Goal: Task Accomplishment & Management: Complete application form

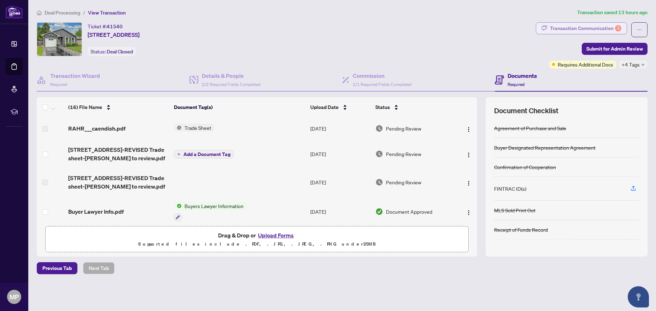
click at [619, 29] on div "3" at bounding box center [618, 28] width 6 height 6
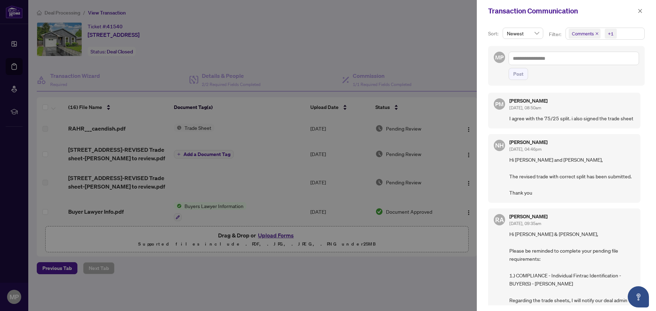
click at [322, 56] on div at bounding box center [328, 155] width 656 height 311
click at [641, 11] on icon "close" at bounding box center [640, 10] width 5 height 5
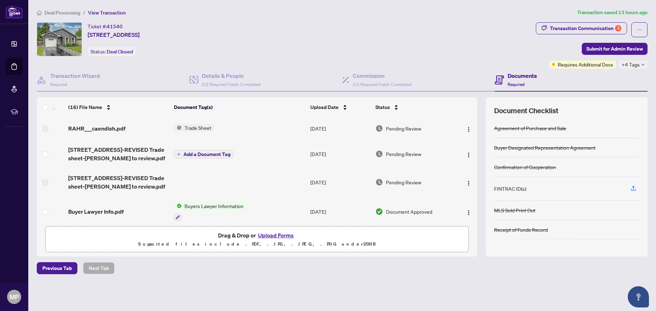
click at [194, 127] on span "Trade Sheet" at bounding box center [198, 128] width 33 height 8
click at [133, 126] on div "RAHR___caendish.pdf" at bounding box center [118, 128] width 100 height 8
click at [114, 127] on span "RAHR___caendish.pdf" at bounding box center [96, 128] width 57 height 8
click at [469, 130] on img "button" at bounding box center [469, 130] width 6 height 6
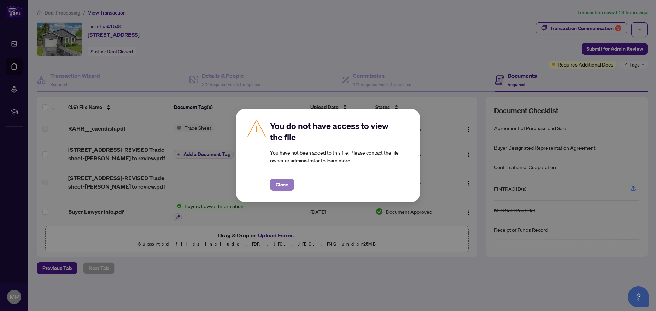
click at [261, 176] on div "You do not have access to view the file You have not been added to this file. P…" at bounding box center [328, 155] width 161 height 70
click at [287, 187] on span "Close" at bounding box center [282, 184] width 13 height 11
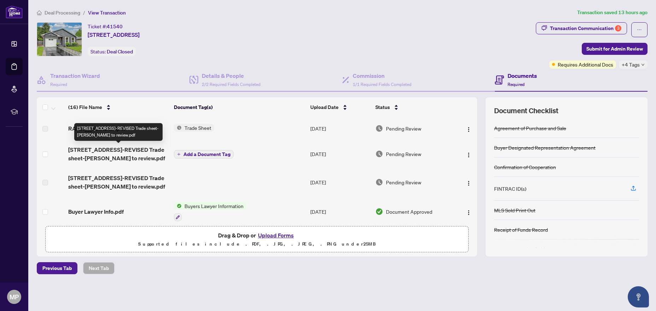
click at [129, 155] on span "[STREET_ADDRESS]-REVISED Trade sheet-[PERSON_NAME] to review.pdf" at bounding box center [118, 153] width 100 height 17
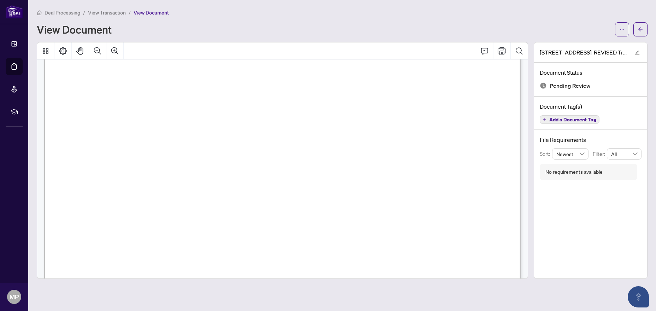
scroll to position [113, 0]
click at [504, 55] on button "Print" at bounding box center [502, 50] width 17 height 17
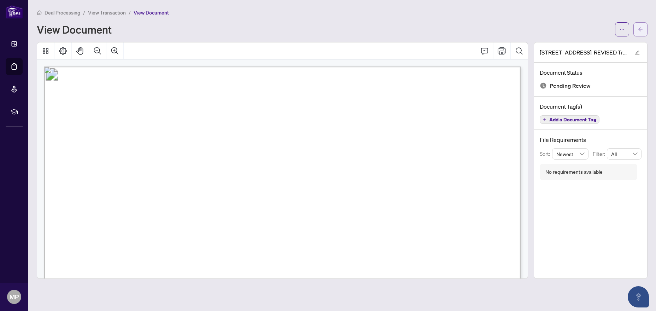
click at [645, 33] on button "button" at bounding box center [641, 29] width 14 height 14
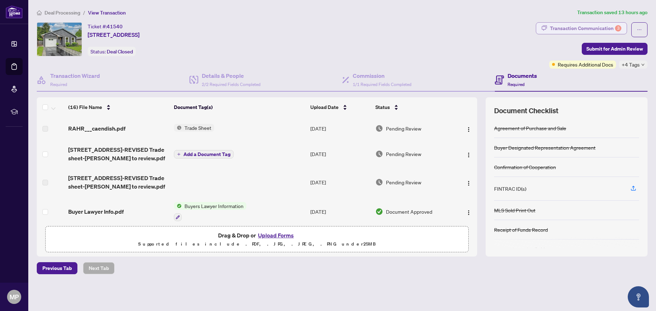
click at [603, 32] on div "Transaction Communication 3" at bounding box center [585, 28] width 71 height 11
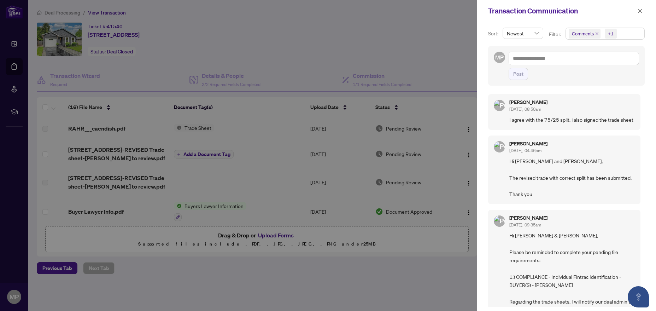
click at [523, 32] on span "Newest" at bounding box center [523, 33] width 32 height 11
click at [545, 27] on div "Sort: Newest desc asc Newest Oldest Filter: Comments +1 MP Post PM Patrick Math…" at bounding box center [566, 166] width 179 height 289
click at [536, 37] on span "Newest" at bounding box center [523, 33] width 32 height 11
click at [552, 25] on div "Sort: Newest desc asc Newest Oldest Filter: Comments +1 MP Post PM Patrick Math…" at bounding box center [566, 166] width 179 height 289
click at [639, 14] on span "button" at bounding box center [640, 10] width 5 height 11
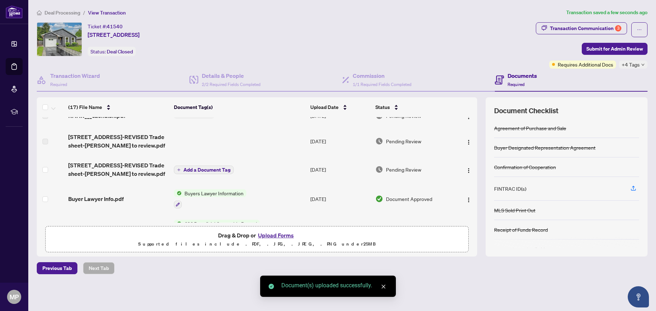
scroll to position [30, 0]
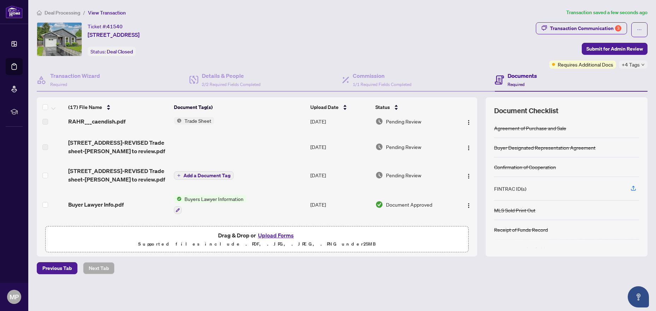
click at [270, 237] on button "Upload Forms" at bounding box center [276, 235] width 40 height 9
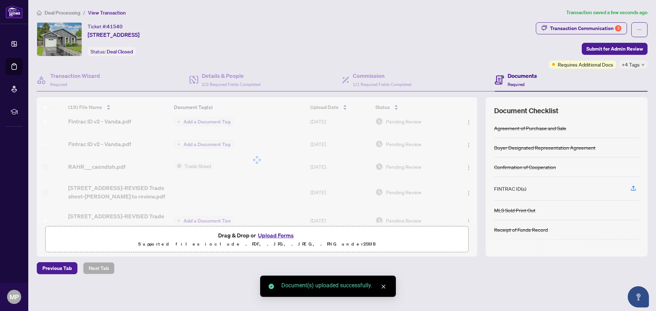
scroll to position [75, 0]
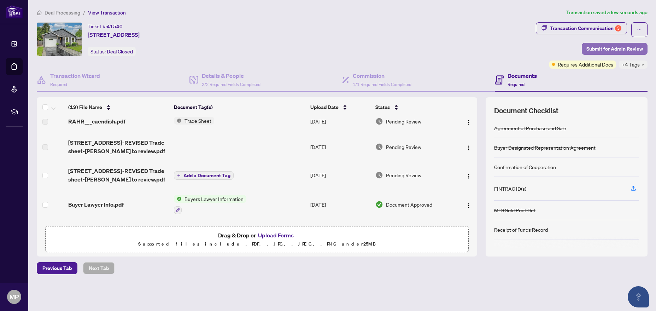
click at [618, 49] on span "Submit for Admin Review" at bounding box center [615, 48] width 57 height 11
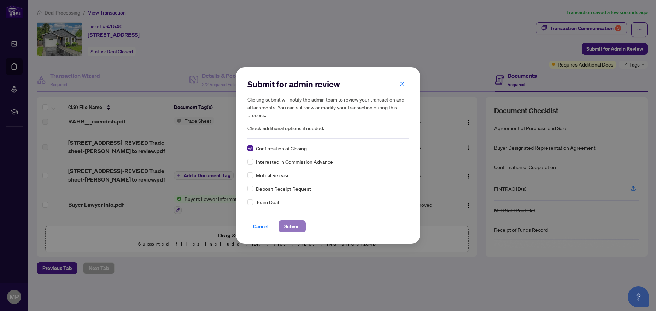
click at [289, 227] on span "Submit" at bounding box center [292, 226] width 16 height 11
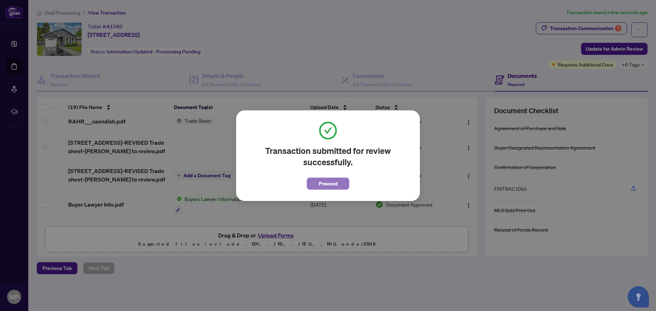
click at [333, 180] on span "Proceed" at bounding box center [328, 183] width 19 height 11
